Goal: Navigation & Orientation: Find specific page/section

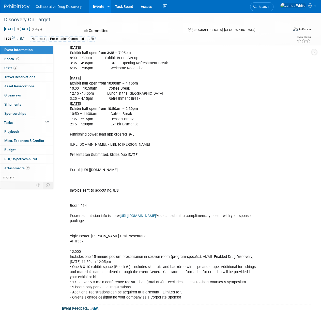
scroll to position [184, 0]
